Goal: Navigation & Orientation: Find specific page/section

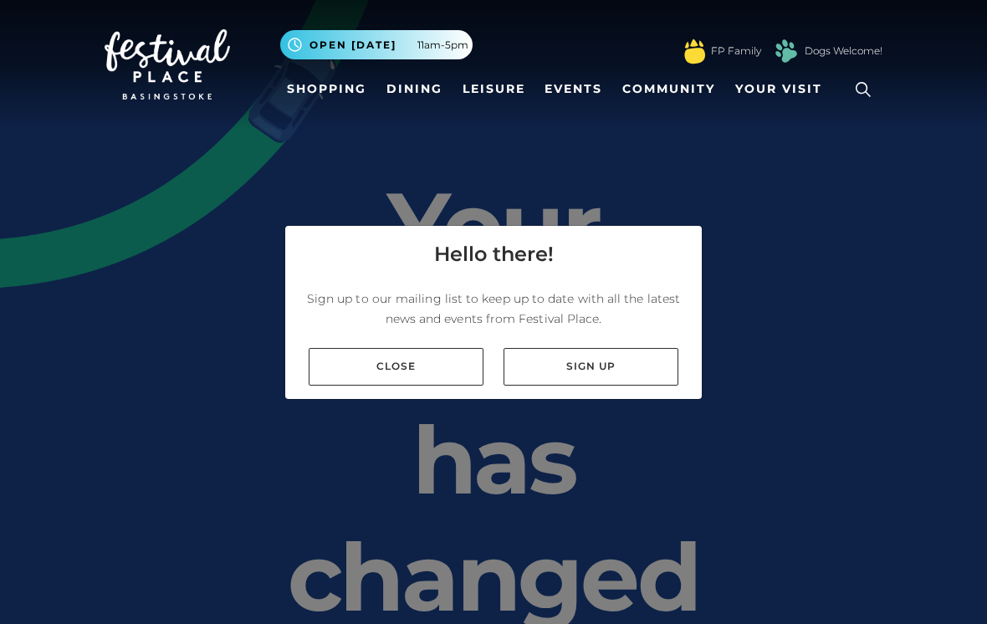
click at [442, 386] on link "Close" at bounding box center [396, 367] width 175 height 38
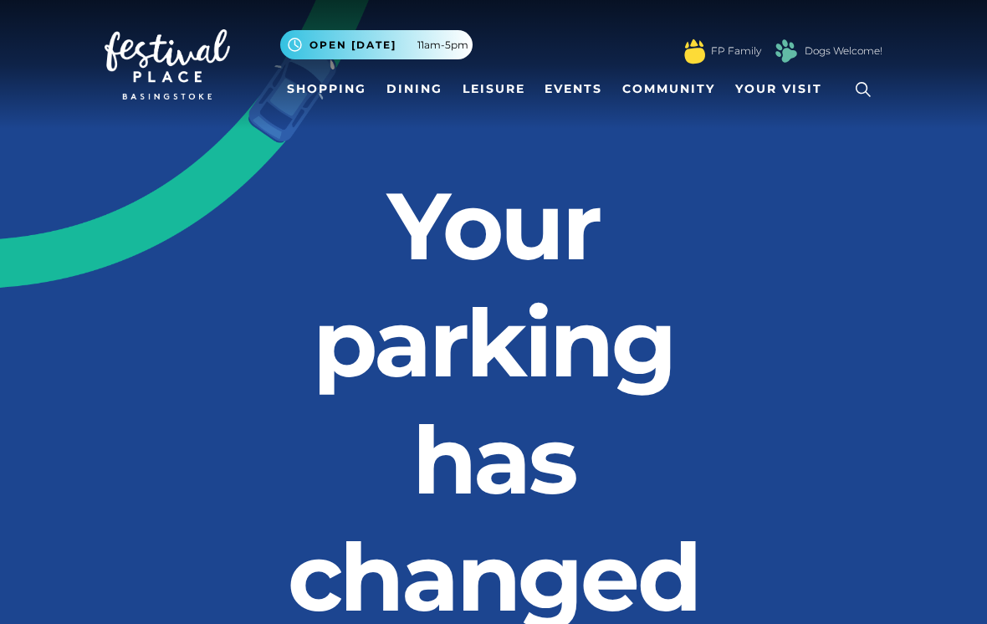
click at [320, 78] on link "Shopping" at bounding box center [326, 89] width 93 height 31
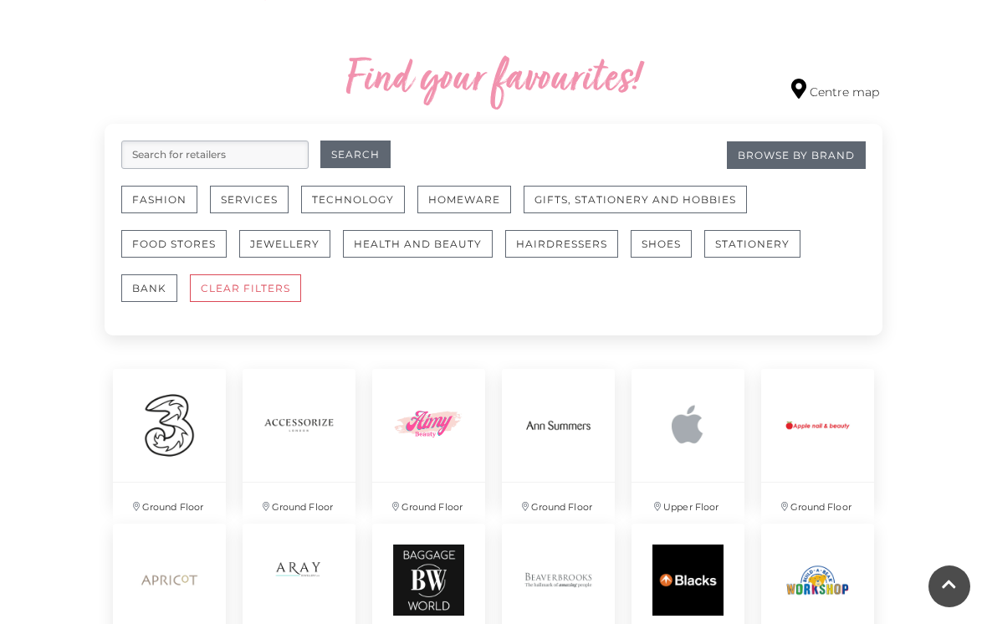
scroll to position [933, 0]
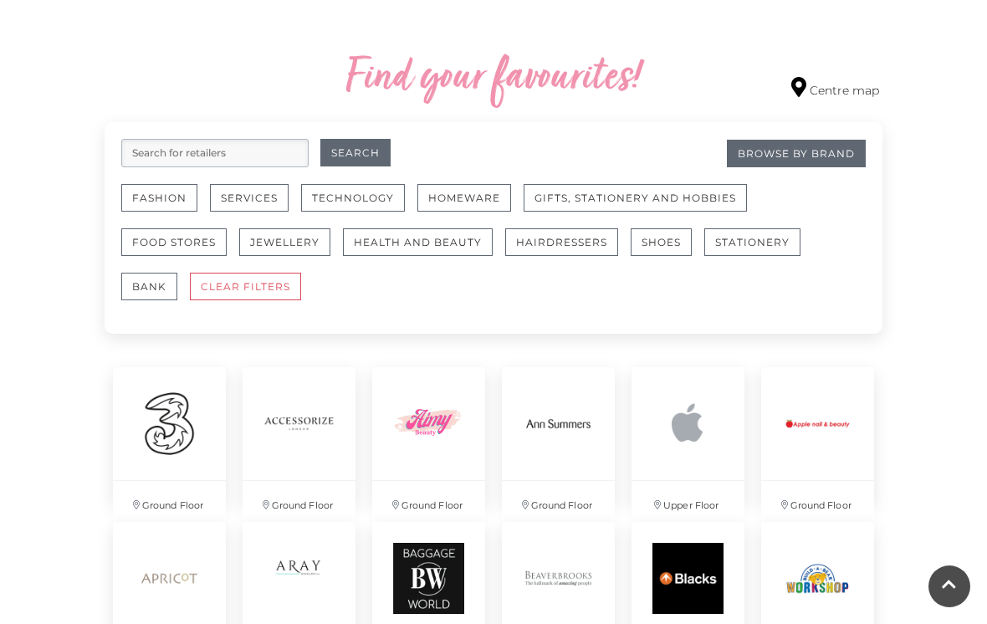
click at [158, 202] on button "Fashion" at bounding box center [159, 198] width 76 height 28
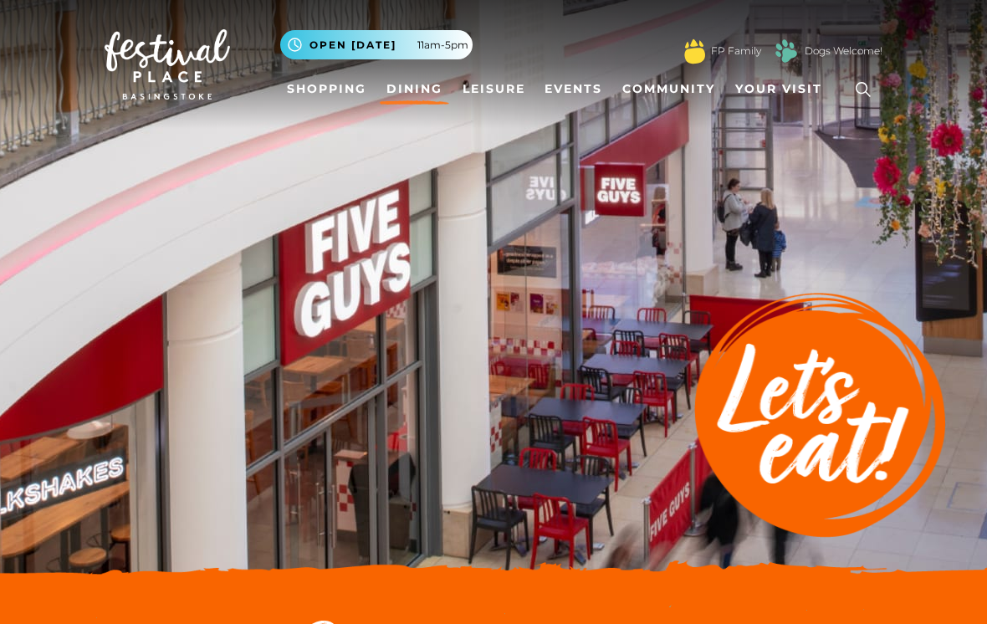
click at [324, 92] on link "Shopping" at bounding box center [326, 89] width 93 height 31
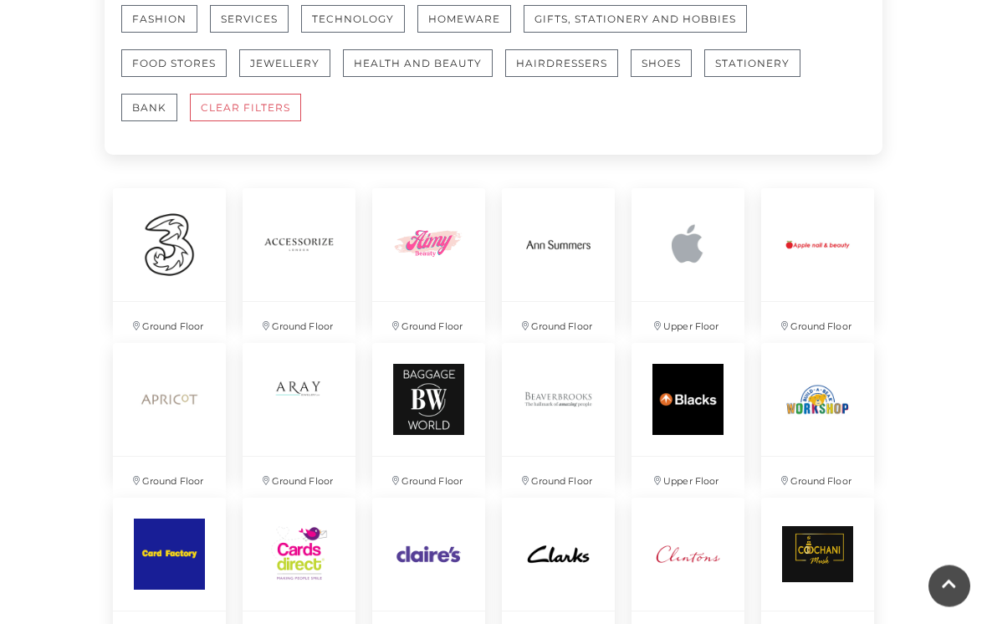
scroll to position [1115, 0]
